Goal: Task Accomplishment & Management: Manage account settings

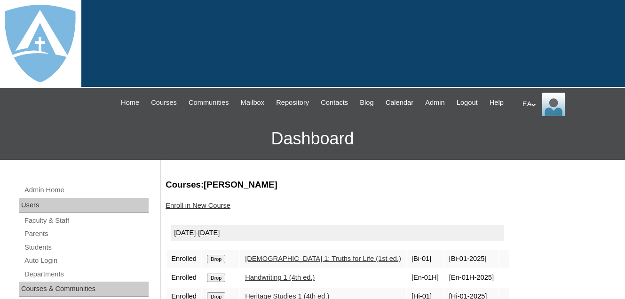
scroll to position [141, 0]
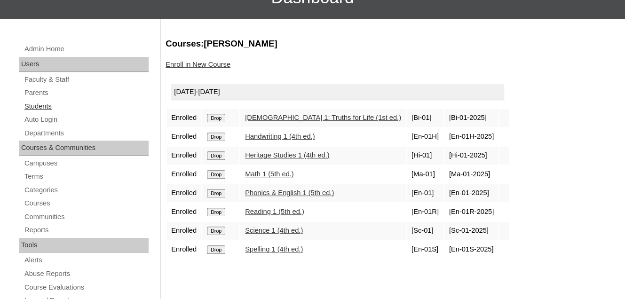
click at [45, 112] on link "Students" at bounding box center [86, 107] width 125 height 12
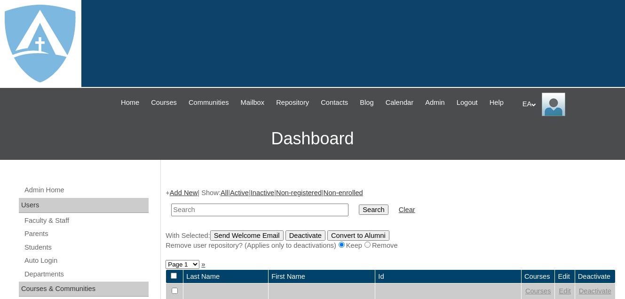
click at [232, 216] on input "text" at bounding box center [259, 210] width 177 height 13
type input "peyton"
click at [359, 215] on input "Search" at bounding box center [373, 209] width 29 height 10
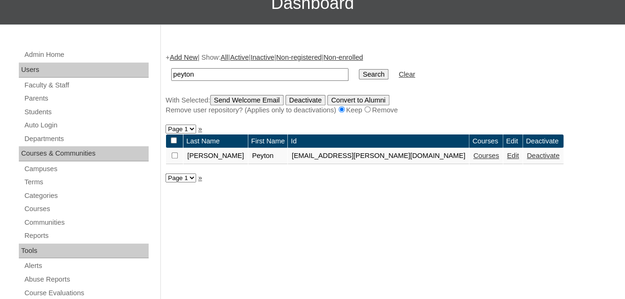
scroll to position [141, 0]
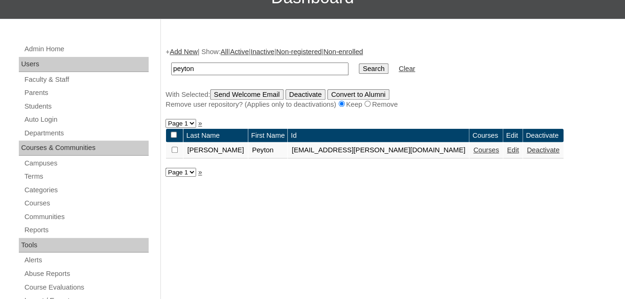
click at [527, 154] on link "Deactivate" at bounding box center [543, 150] width 32 height 8
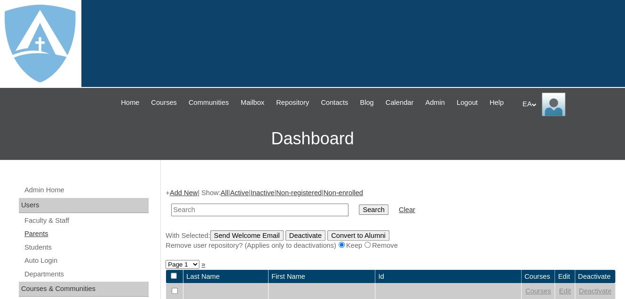
click at [37, 240] on link "Parents" at bounding box center [86, 234] width 125 height 12
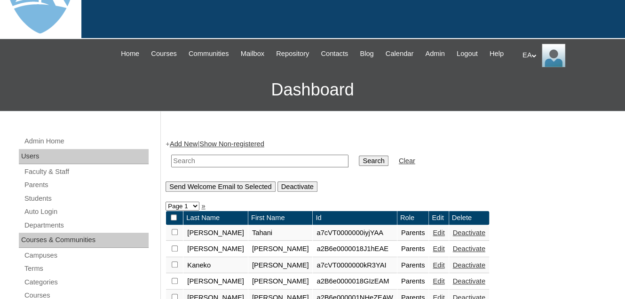
scroll to position [94, 0]
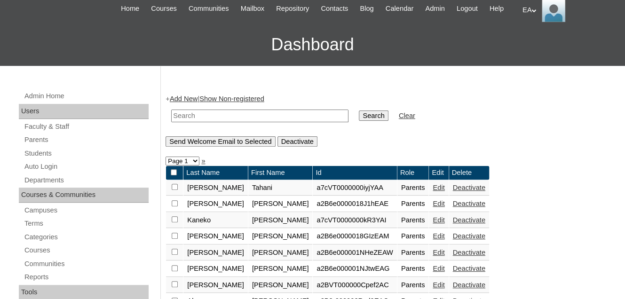
click at [215, 122] on input "text" at bounding box center [259, 116] width 177 height 13
type input "pepin"
click at [359, 121] on input "Search" at bounding box center [373, 115] width 29 height 10
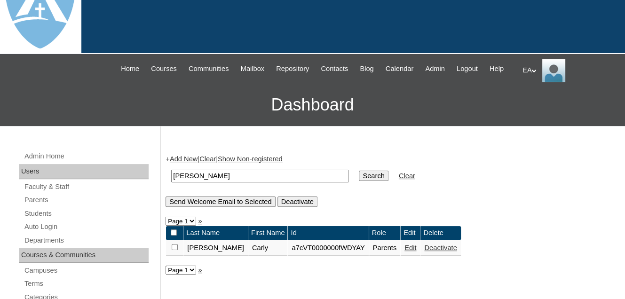
scroll to position [141, 0]
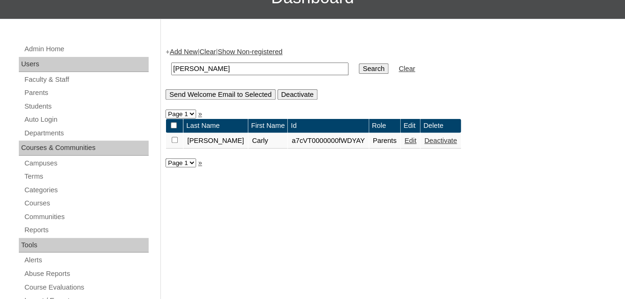
click at [424, 144] on link "Deactivate" at bounding box center [440, 141] width 32 height 8
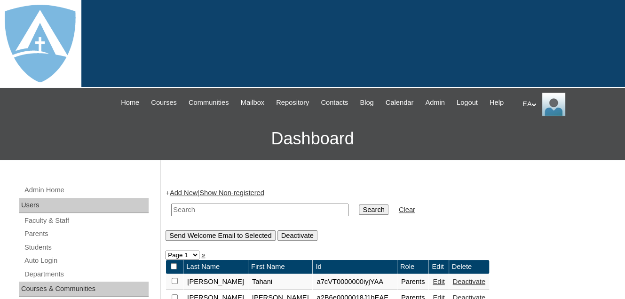
scroll to position [141, 0]
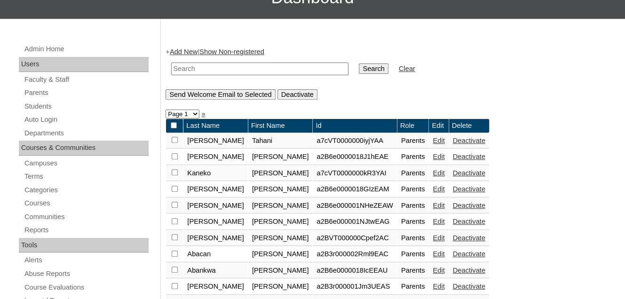
click at [240, 75] on input "text" at bounding box center [259, 69] width 177 height 13
type input "[PERSON_NAME]"
click at [359, 63] on input "Search" at bounding box center [373, 68] width 29 height 10
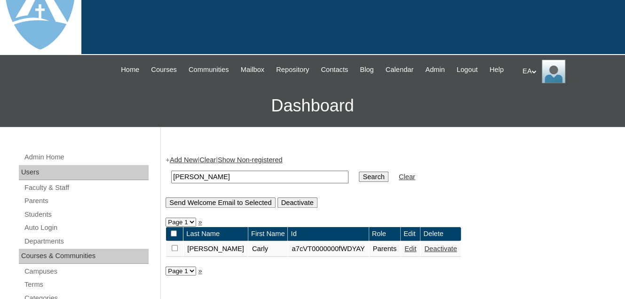
scroll to position [47, 0]
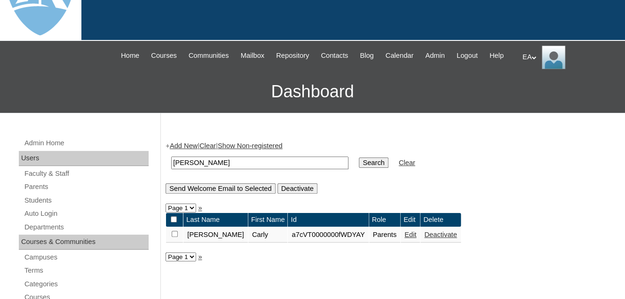
click at [404, 238] on link "Edit" at bounding box center [410, 235] width 12 height 8
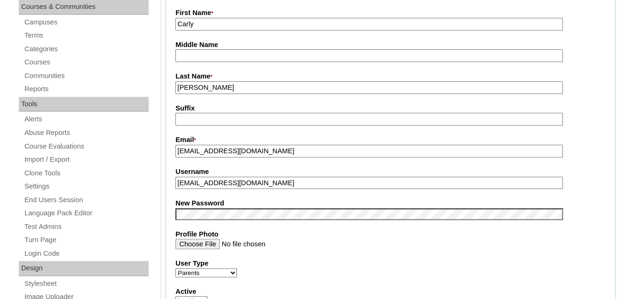
type input "primarystudentEA"
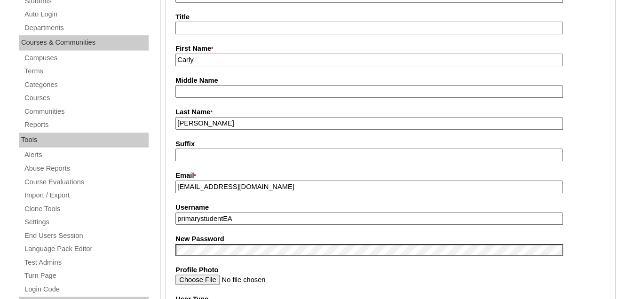
scroll to position [232, 0]
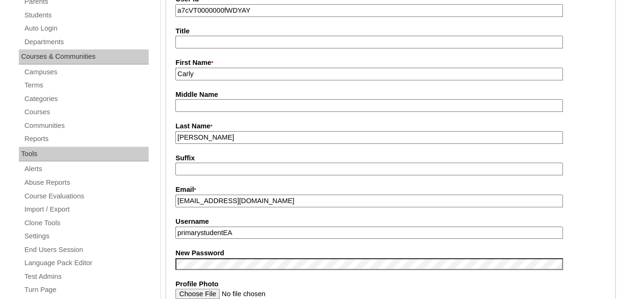
drag, startPoint x: 269, startPoint y: 208, endPoint x: 170, endPoint y: 206, distance: 98.7
click at [170, 206] on fieldset "Account Information User Id * a7cVT0000000fWDYAY Title First Name * [PERSON_NAM…" at bounding box center [390, 256] width 450 height 562
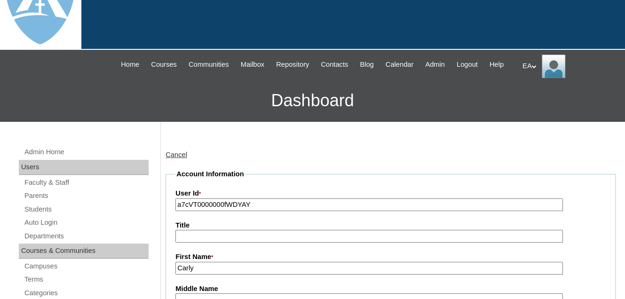
scroll to position [0, 0]
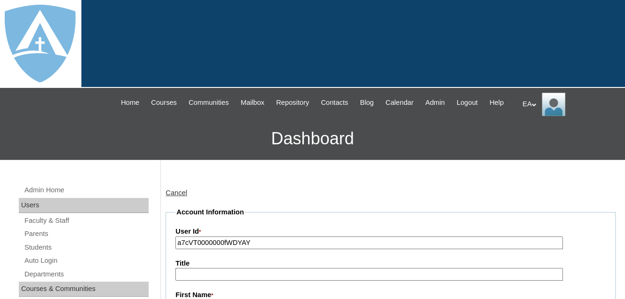
click at [532, 102] on div "EA My Profile My Settings Logout" at bounding box center [568, 105] width 93 height 24
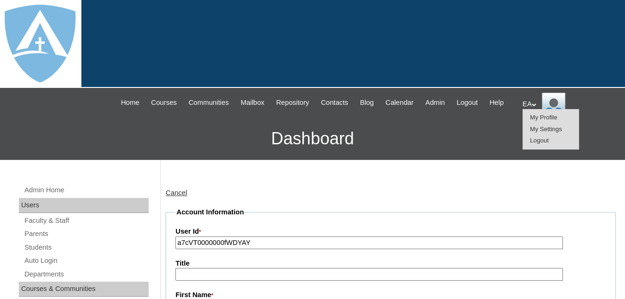
click at [539, 143] on span "Logout" at bounding box center [539, 140] width 19 height 7
